Goal: Communication & Community: Participate in discussion

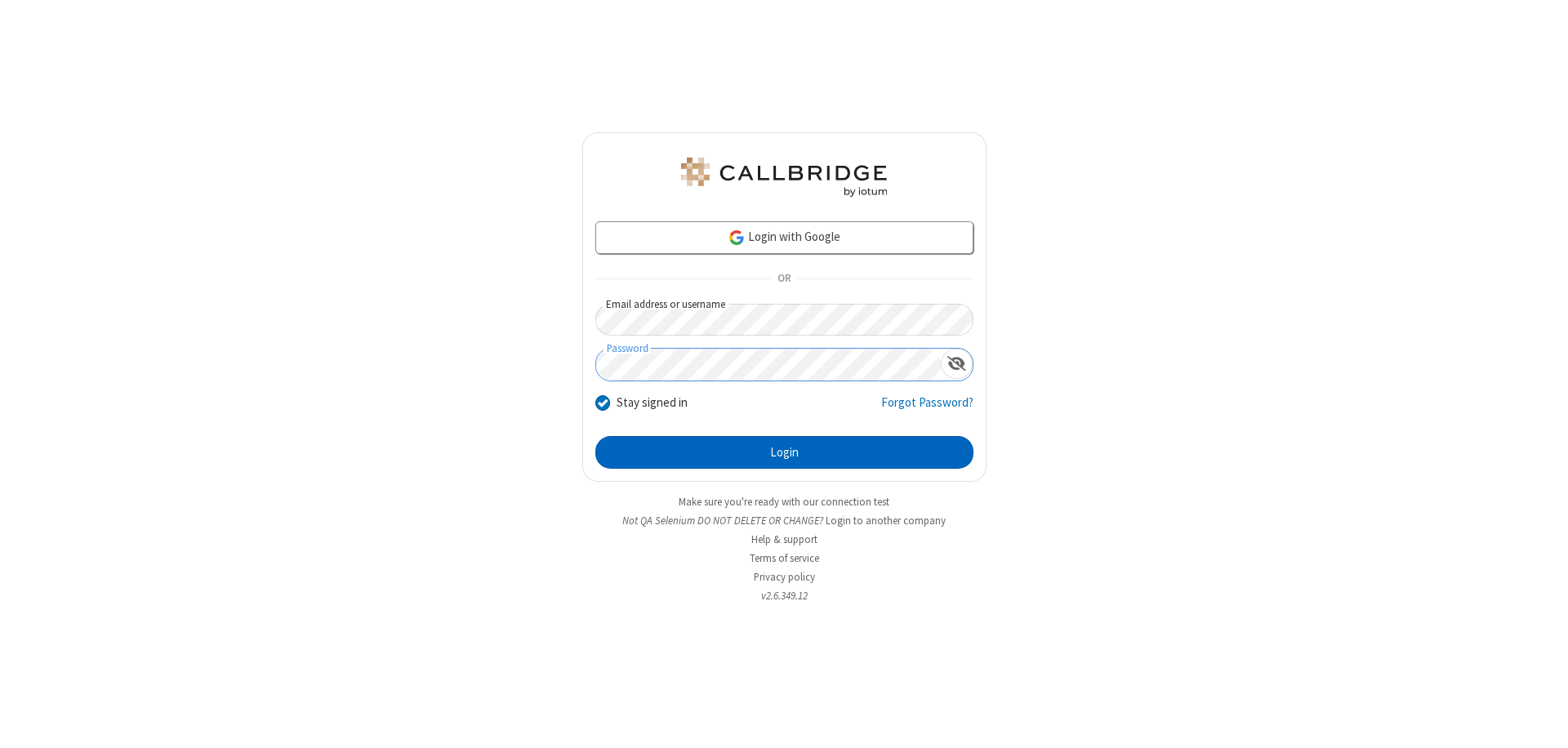
click at [784, 452] on button "Login" at bounding box center [784, 453] width 378 height 33
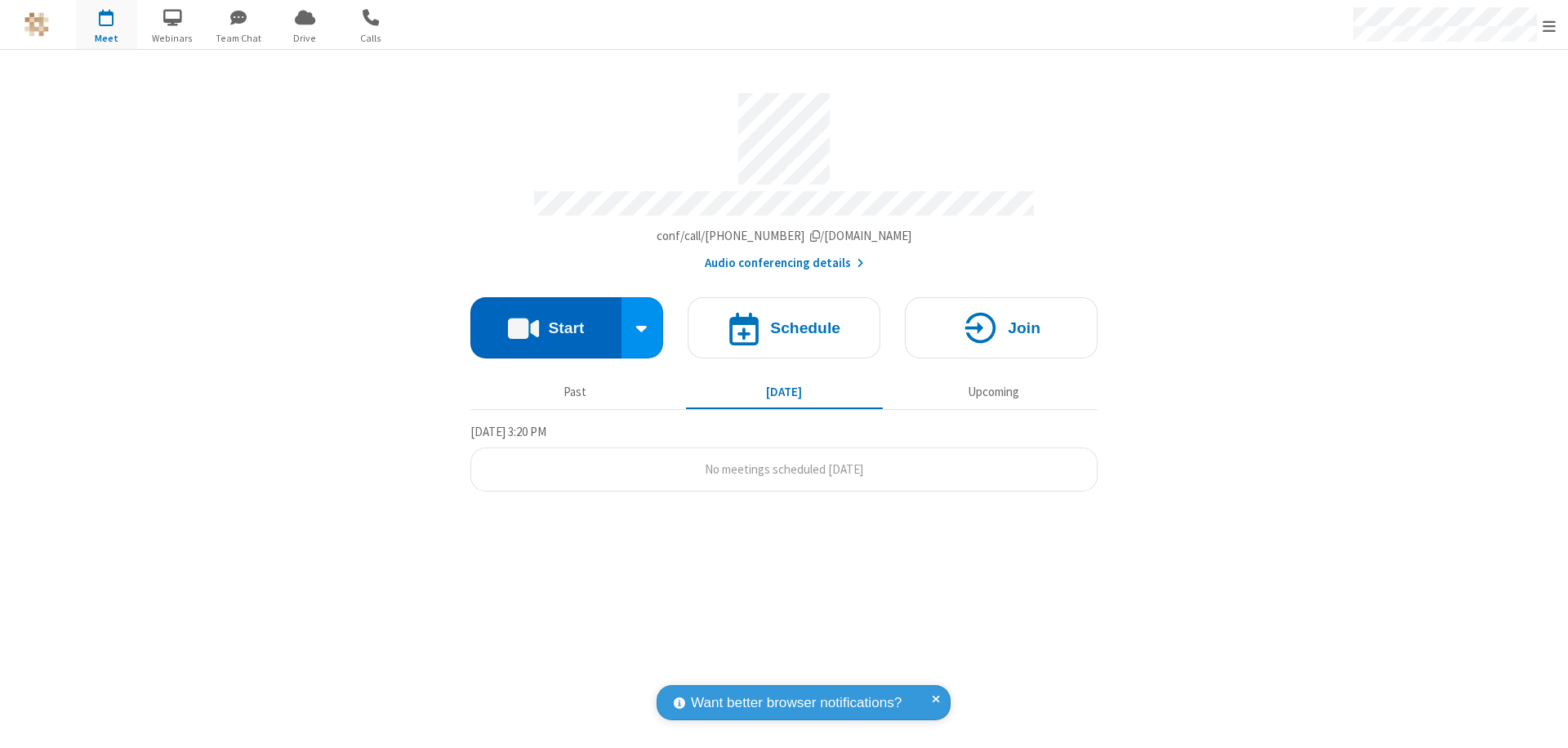
click at [546, 320] on button "Start" at bounding box center [546, 327] width 151 height 61
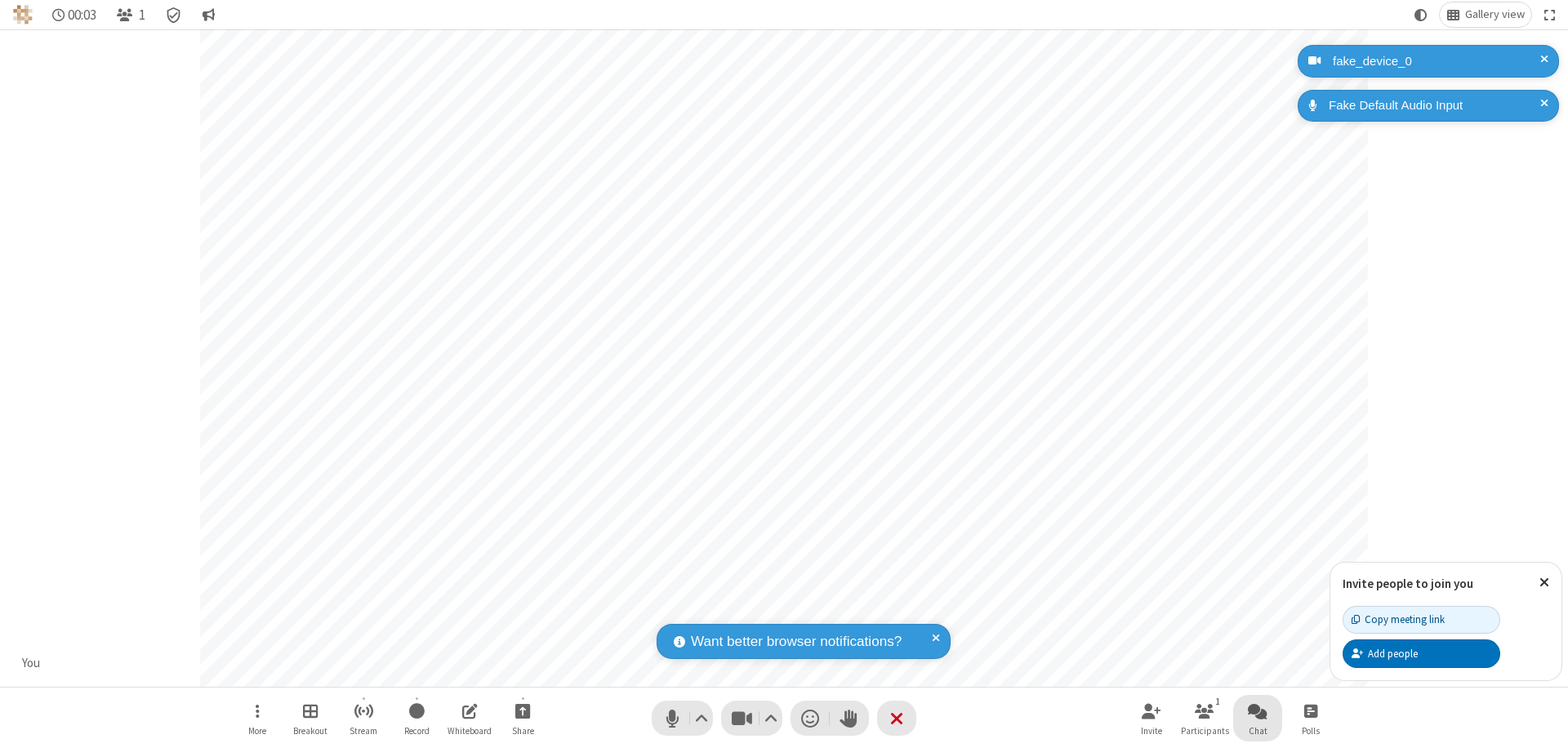
click at [1258, 710] on span "Open chat" at bounding box center [1258, 710] width 19 height 20
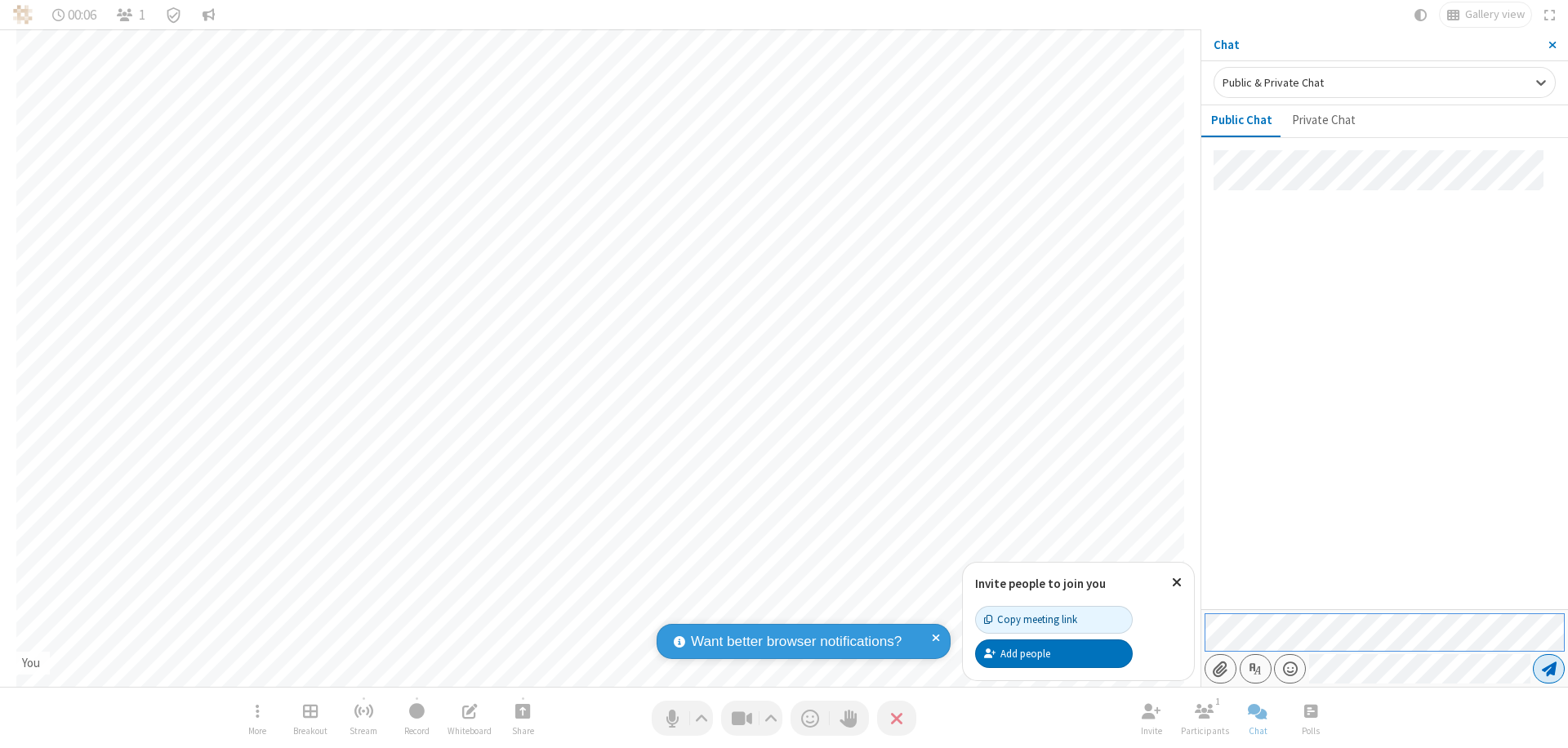
click at [1549, 668] on span "Send message" at bounding box center [1549, 668] width 15 height 17
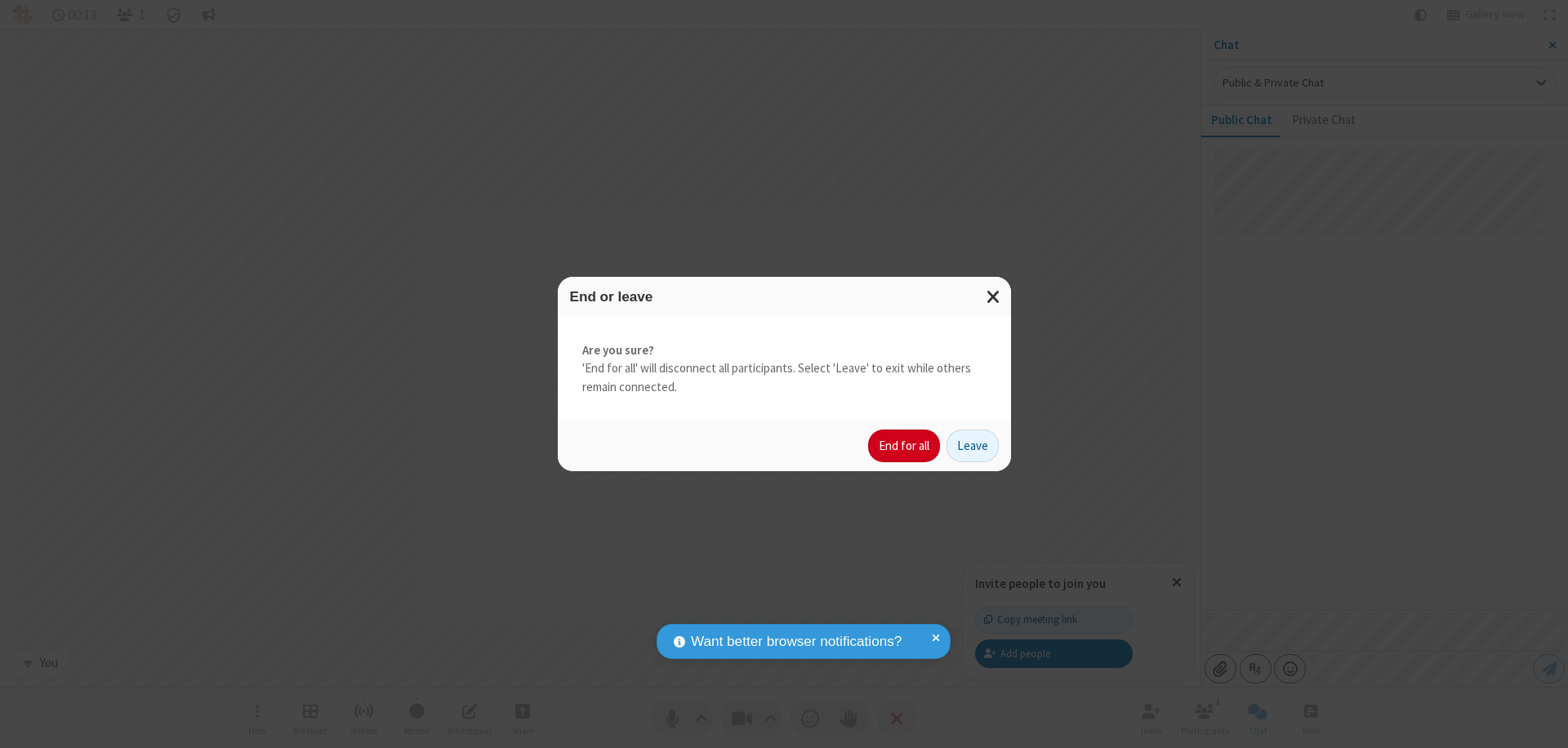
click at [905, 446] on button "End for all" at bounding box center [904, 446] width 72 height 33
